Goal: Transaction & Acquisition: Book appointment/travel/reservation

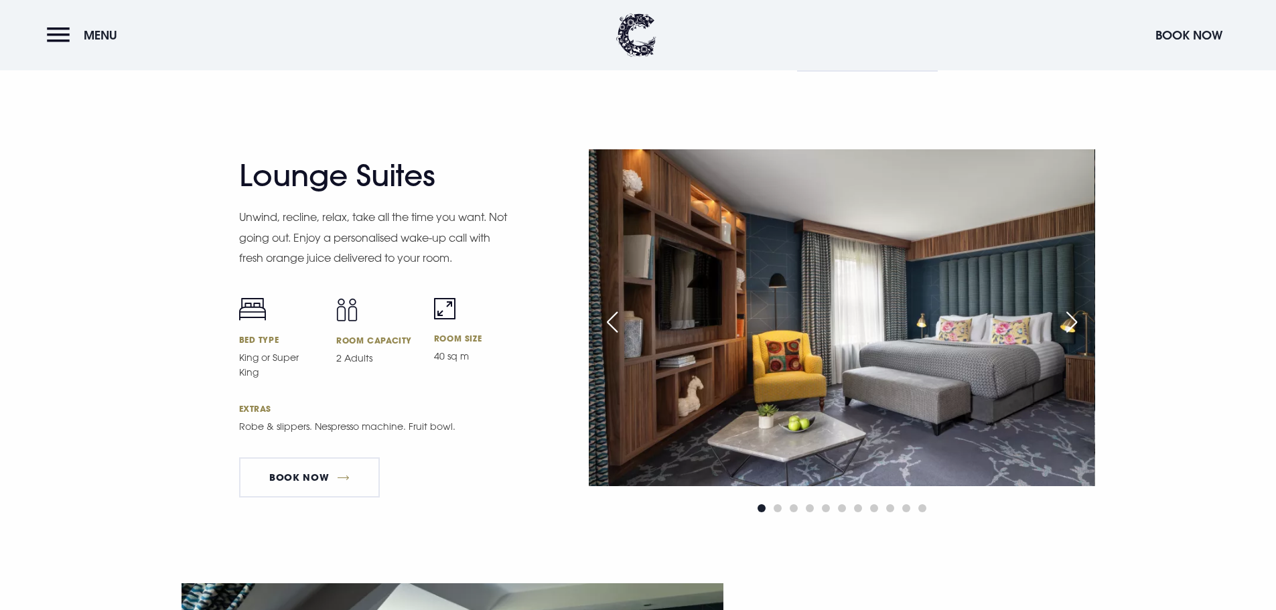
scroll to position [2479, 0]
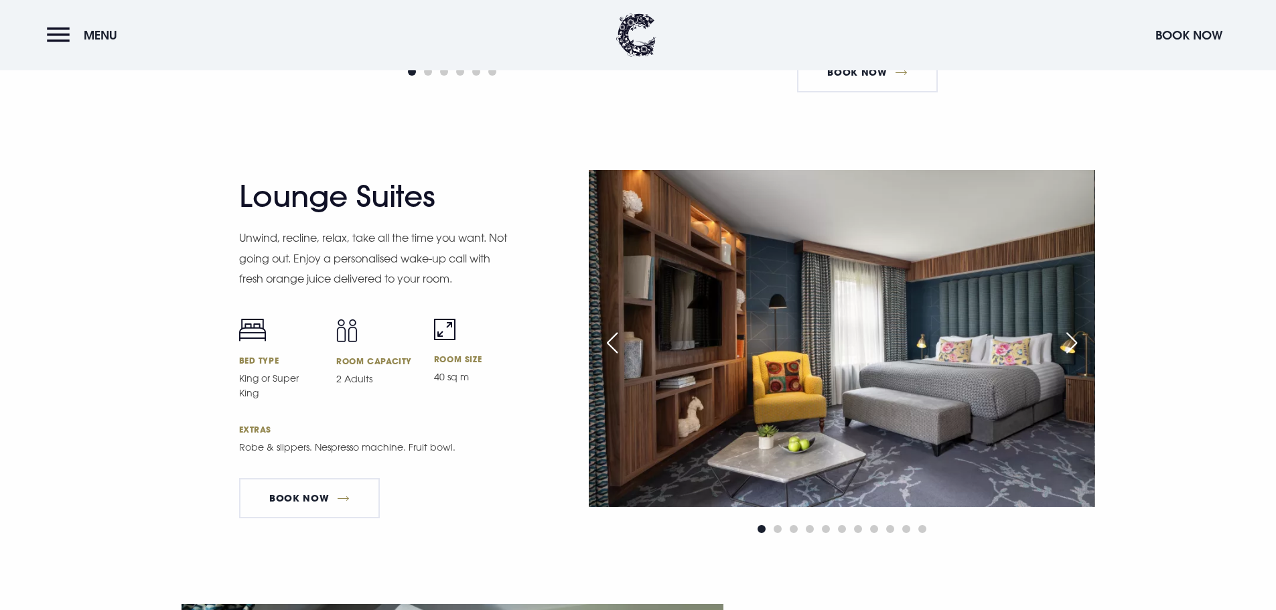
click at [1068, 342] on div "Next slide" at bounding box center [1071, 342] width 33 height 29
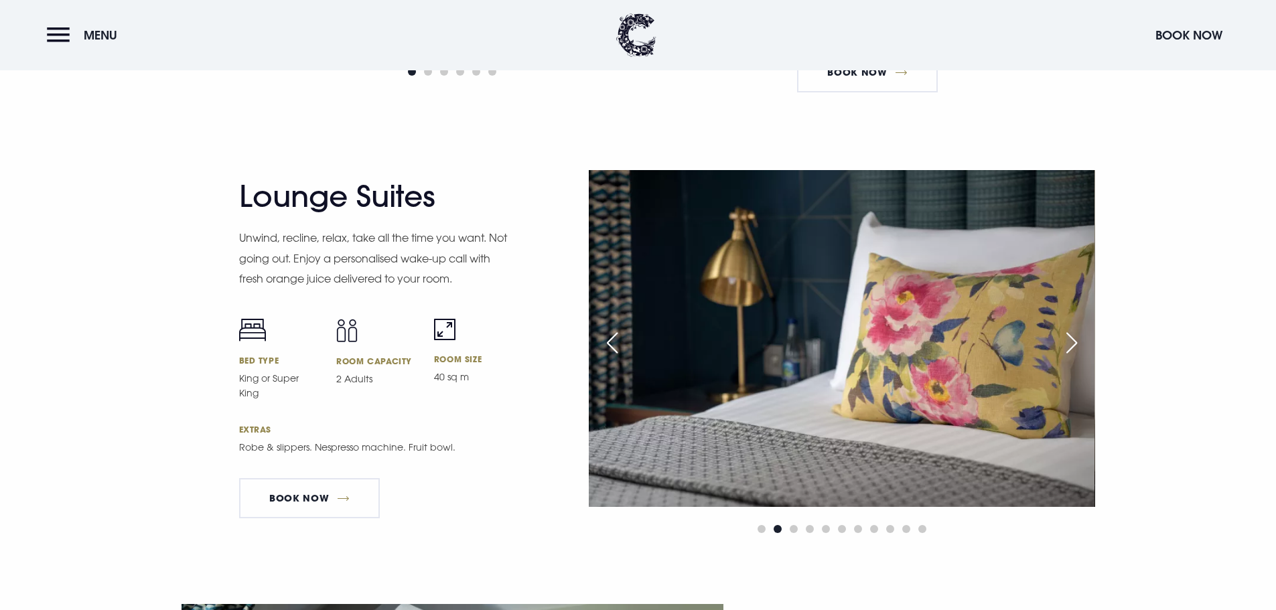
click at [1068, 342] on div "Next slide" at bounding box center [1071, 342] width 33 height 29
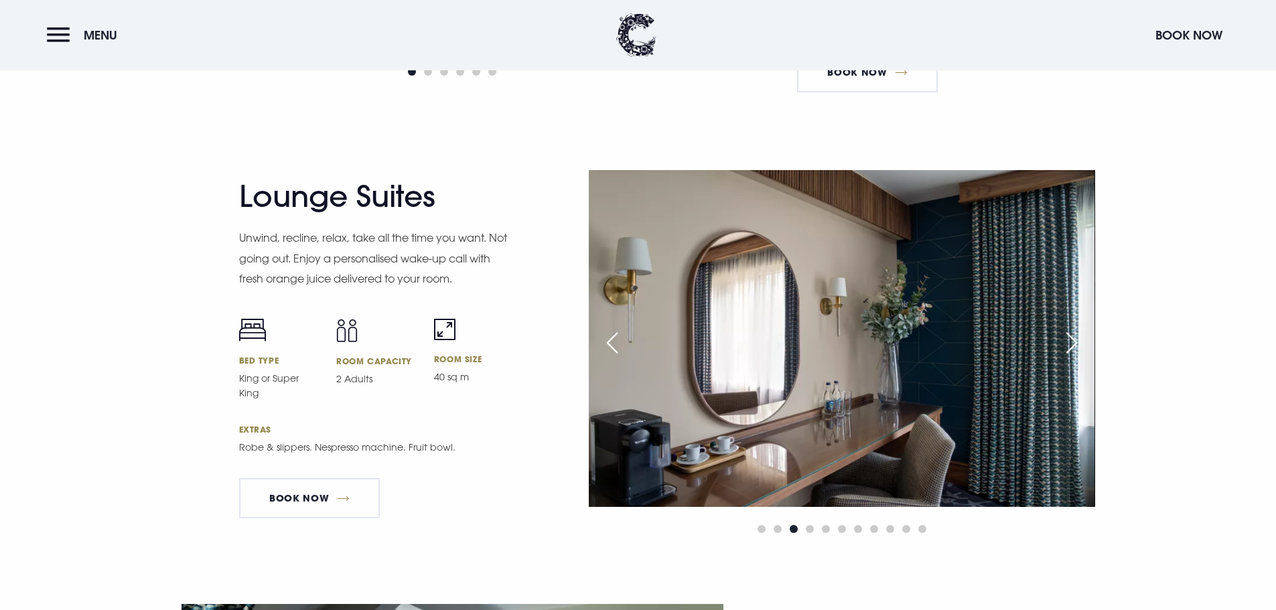
click at [1068, 342] on div "Next slide" at bounding box center [1071, 342] width 33 height 29
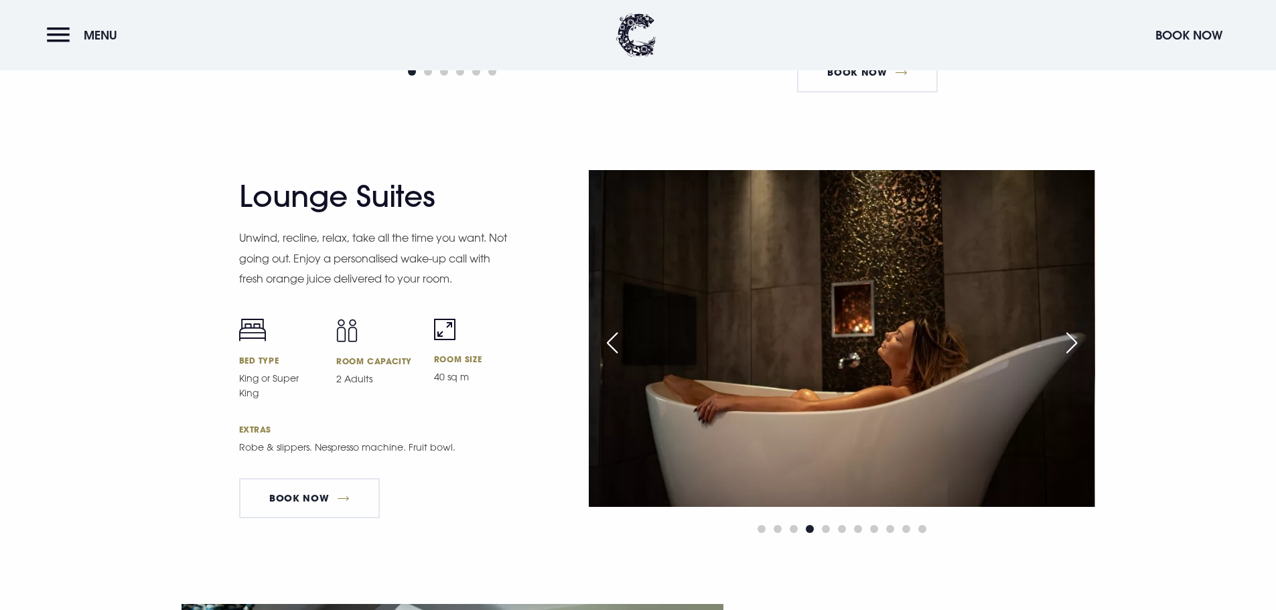
click at [1068, 342] on div "Next slide" at bounding box center [1071, 342] width 33 height 29
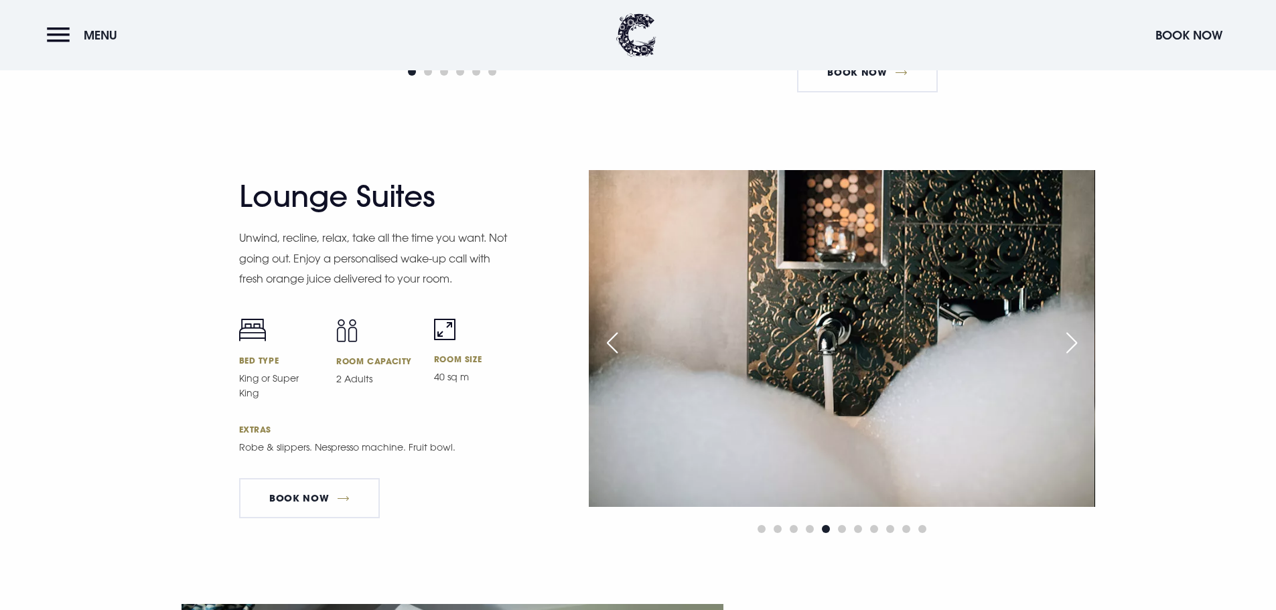
click at [1068, 342] on div "Next slide" at bounding box center [1071, 342] width 33 height 29
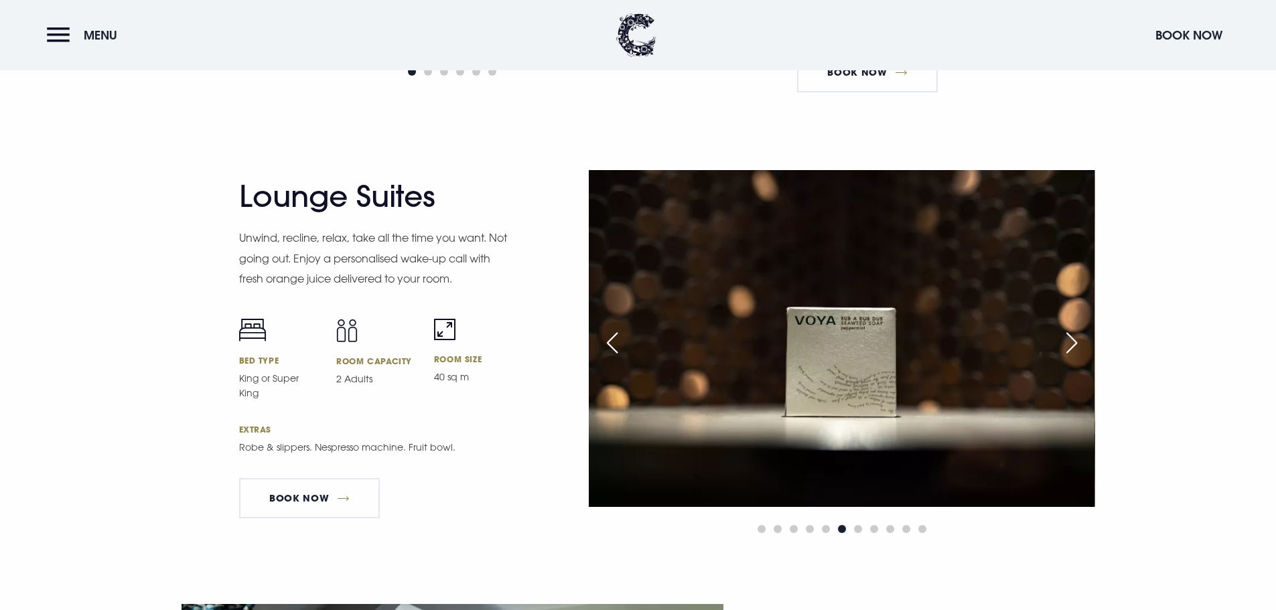
click at [1068, 342] on div "Next slide" at bounding box center [1071, 342] width 33 height 29
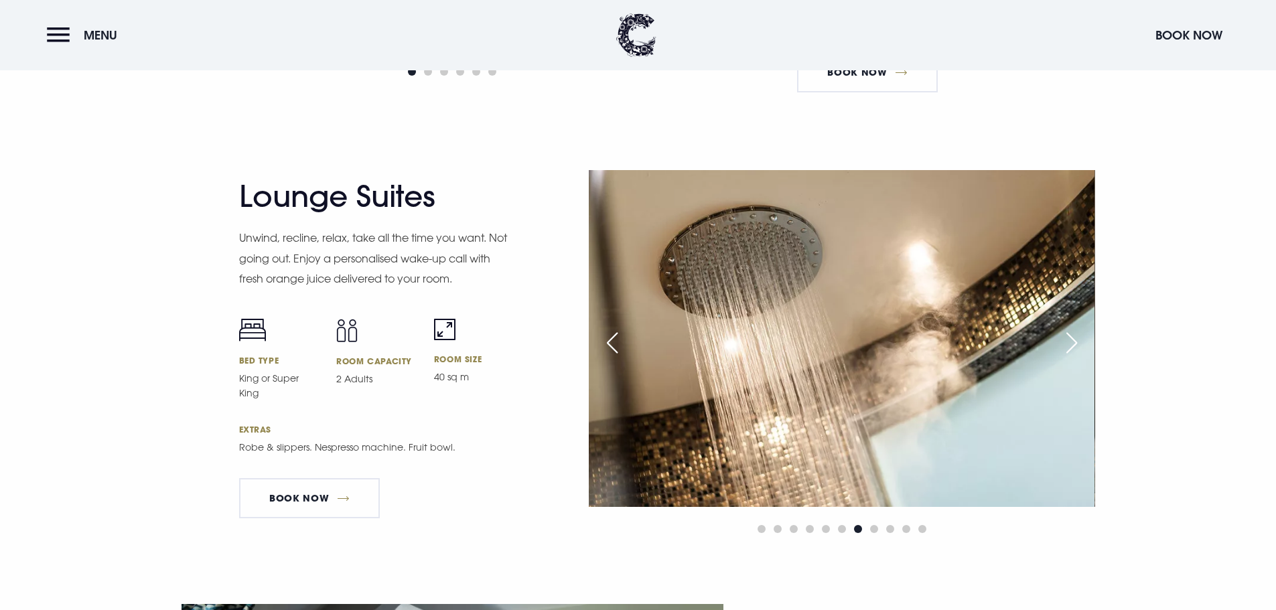
click at [1068, 342] on div "Next slide" at bounding box center [1071, 342] width 33 height 29
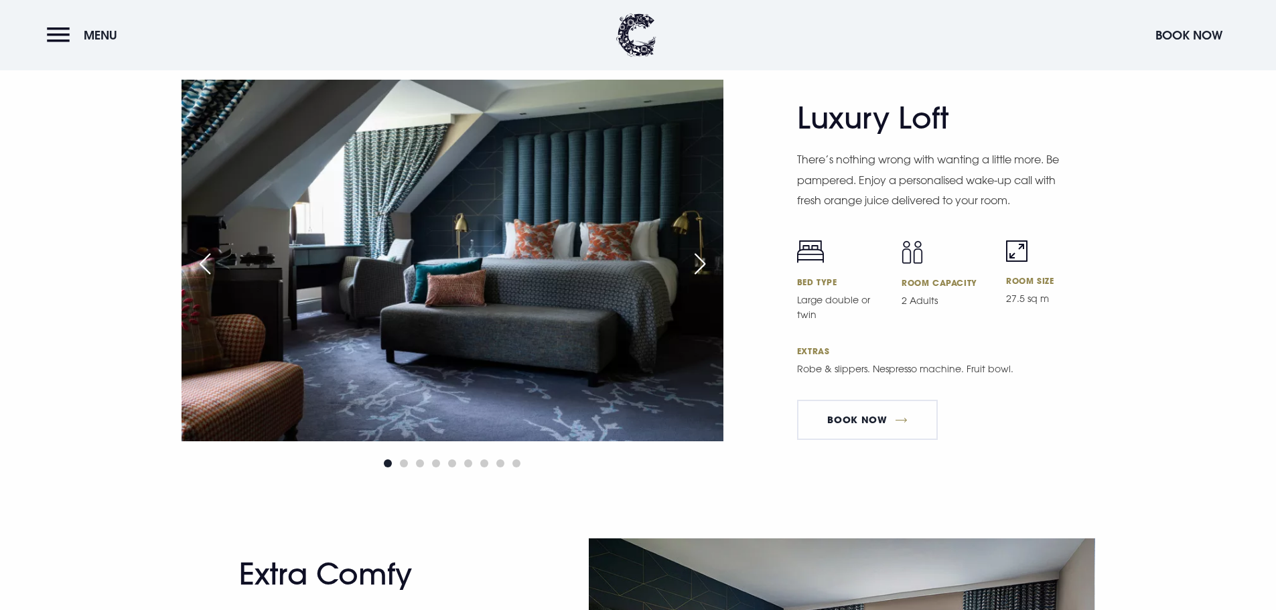
scroll to position [2546, 0]
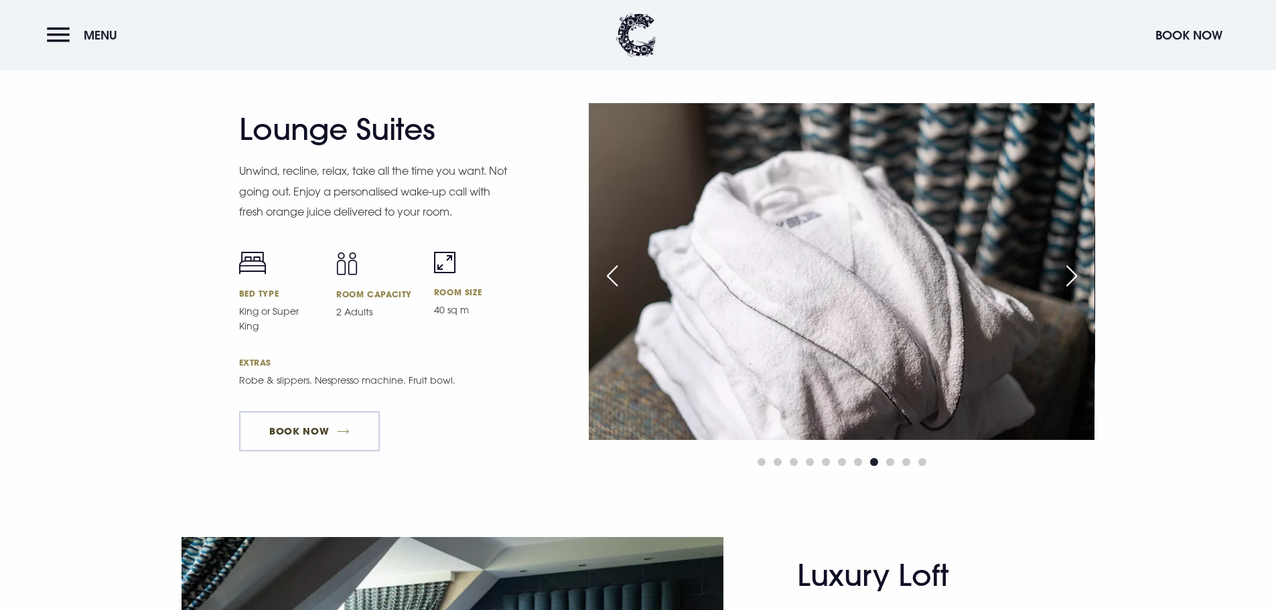
click at [316, 420] on link "Book Now" at bounding box center [309, 431] width 141 height 40
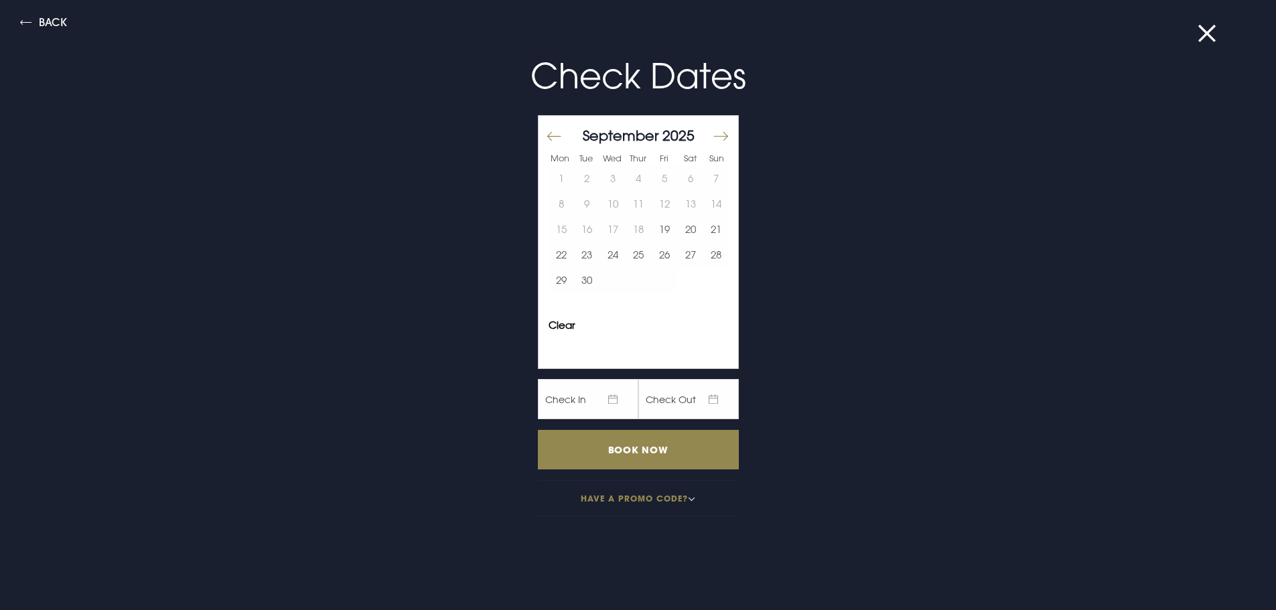
click at [588, 393] on span "Check In" at bounding box center [588, 399] width 100 height 40
click at [555, 278] on button "29" at bounding box center [562, 279] width 26 height 25
click at [582, 283] on button "30" at bounding box center [587, 279] width 26 height 25
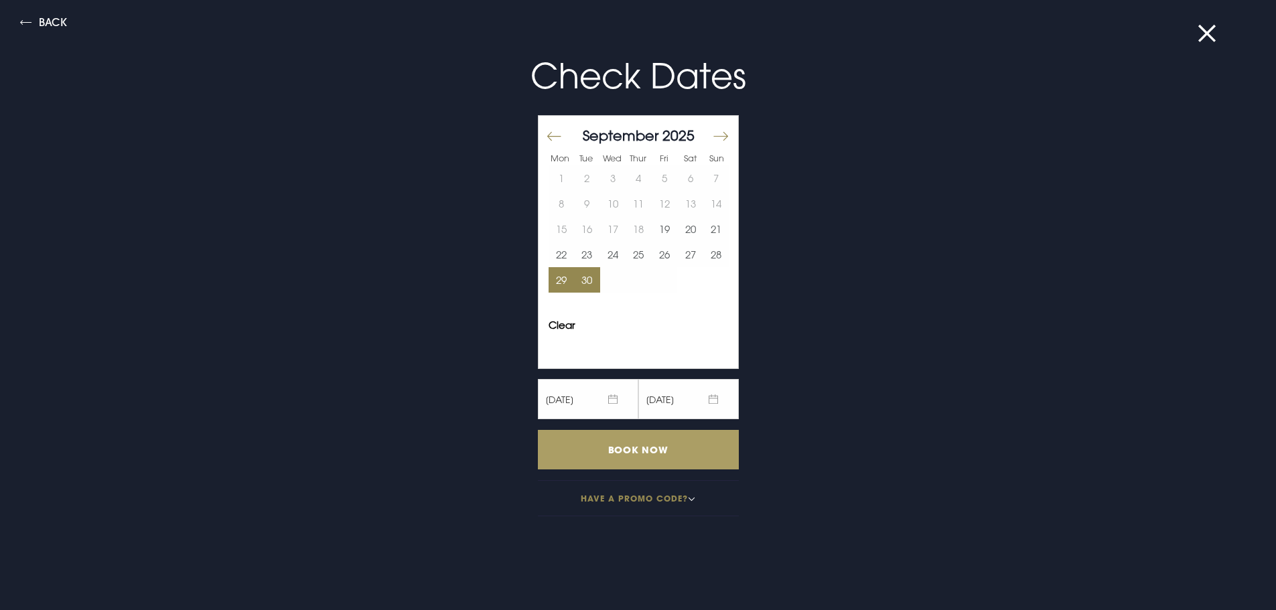
click at [652, 454] on input "Book Now" at bounding box center [638, 450] width 201 height 40
